Goal: Task Accomplishment & Management: Use online tool/utility

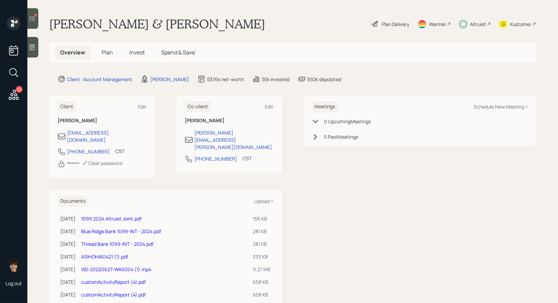
click at [34, 17] on icon at bounding box center [32, 18] width 6 height 5
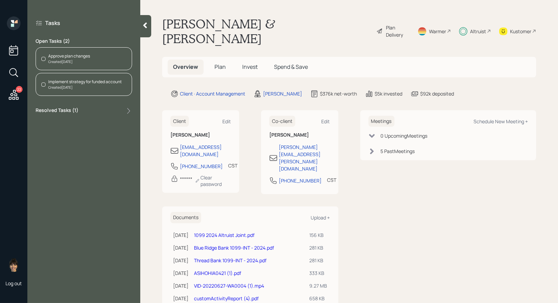
click at [247, 63] on span "Invest" at bounding box center [249, 67] width 15 height 8
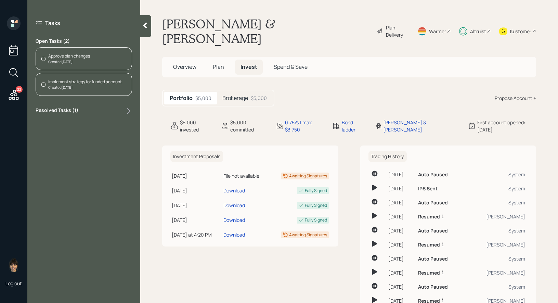
click at [239, 95] on h5 "Brokerage" at bounding box center [235, 98] width 26 height 7
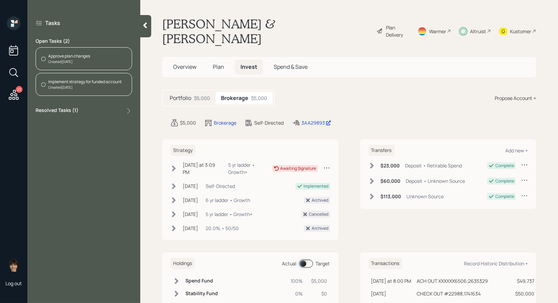
click at [303, 259] on span at bounding box center [306, 263] width 14 height 8
click at [91, 58] on div "Approve plan changes Created [DATE]" at bounding box center [84, 58] width 96 height 23
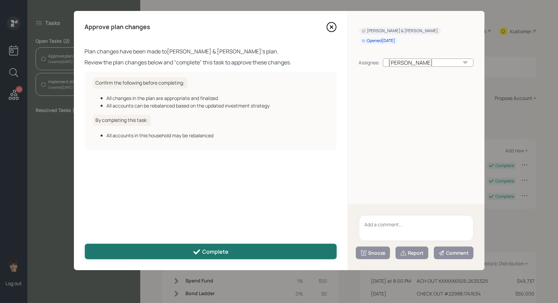
click at [190, 249] on button "Complete" at bounding box center [211, 251] width 252 height 15
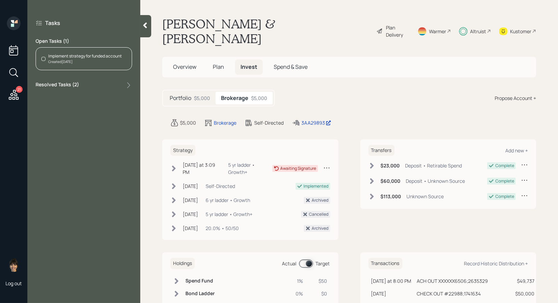
click at [13, 96] on icon at bounding box center [14, 95] width 12 height 12
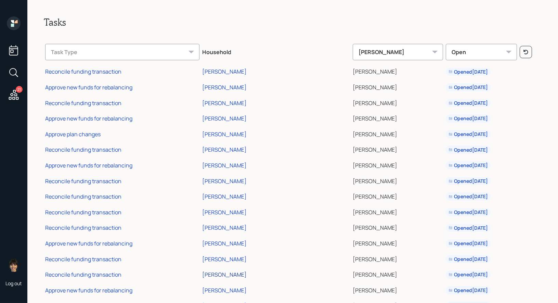
scroll to position [7, 0]
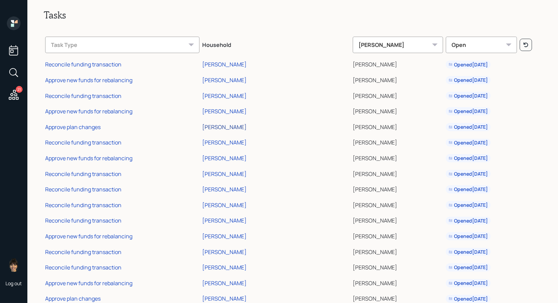
click at [234, 127] on div "[PERSON_NAME]" at bounding box center [224, 127] width 44 height 8
